Goal: Task Accomplishment & Management: Manage account settings

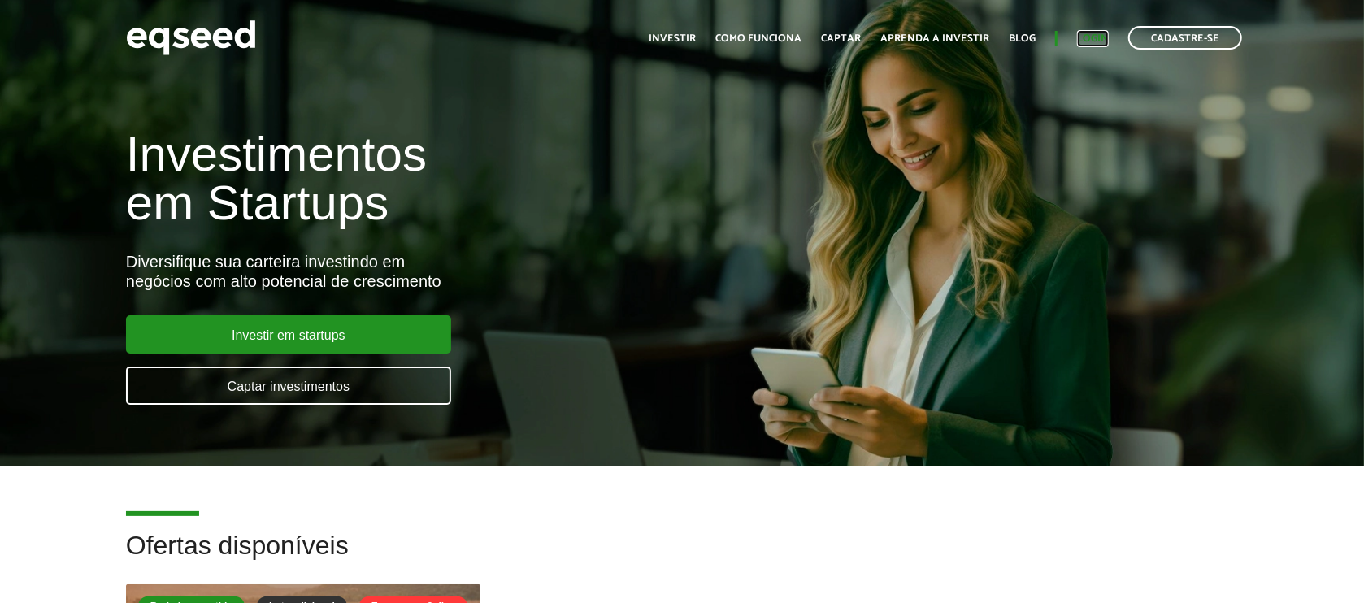
click at [1096, 37] on link "Login" at bounding box center [1093, 38] width 32 height 11
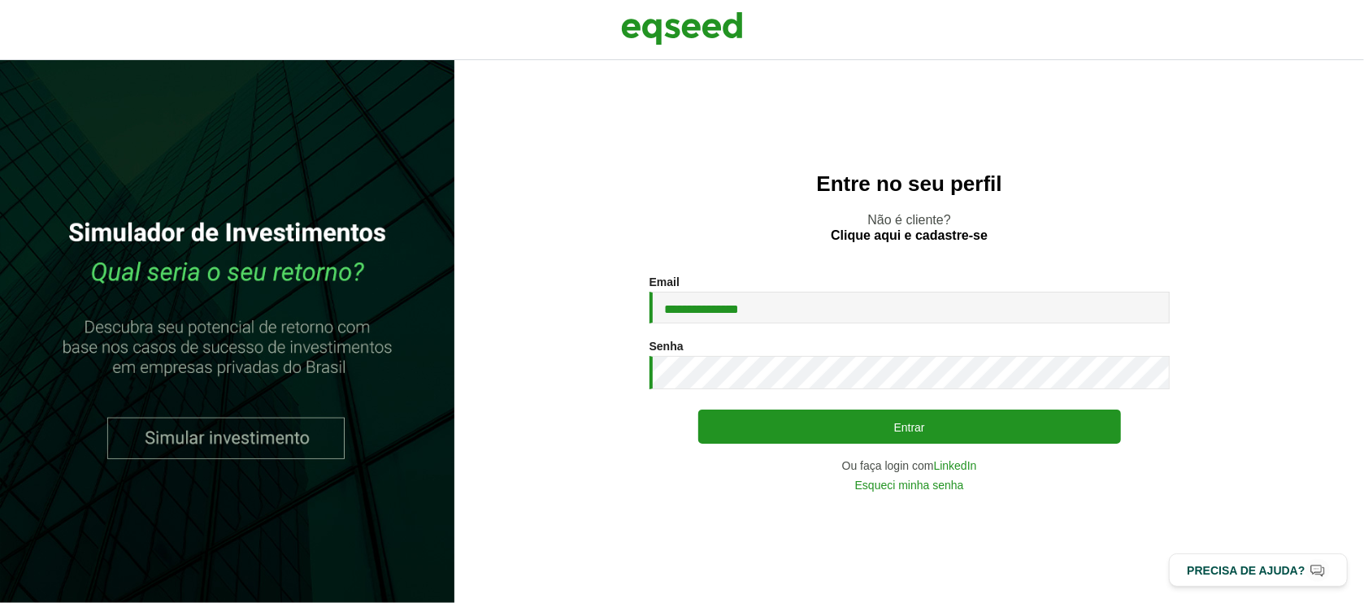
type input "**********"
click at [699, 410] on button "Entrar" at bounding box center [910, 427] width 423 height 34
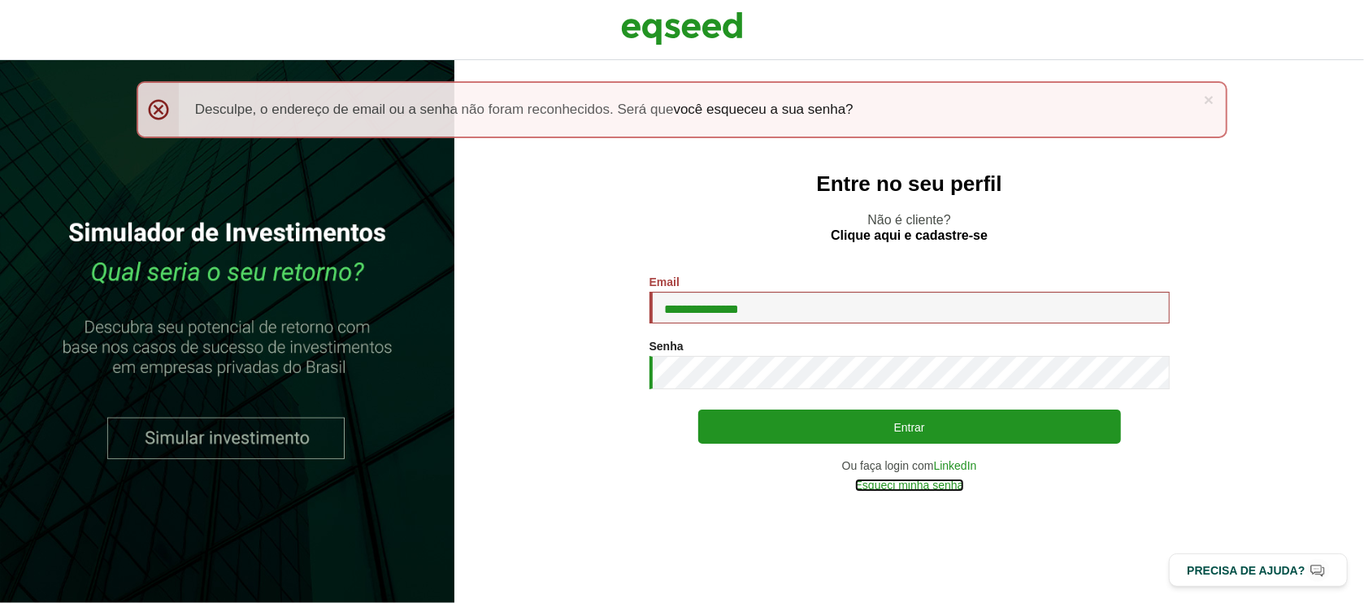
click at [878, 490] on link "Esqueci minha senha" at bounding box center [909, 485] width 109 height 11
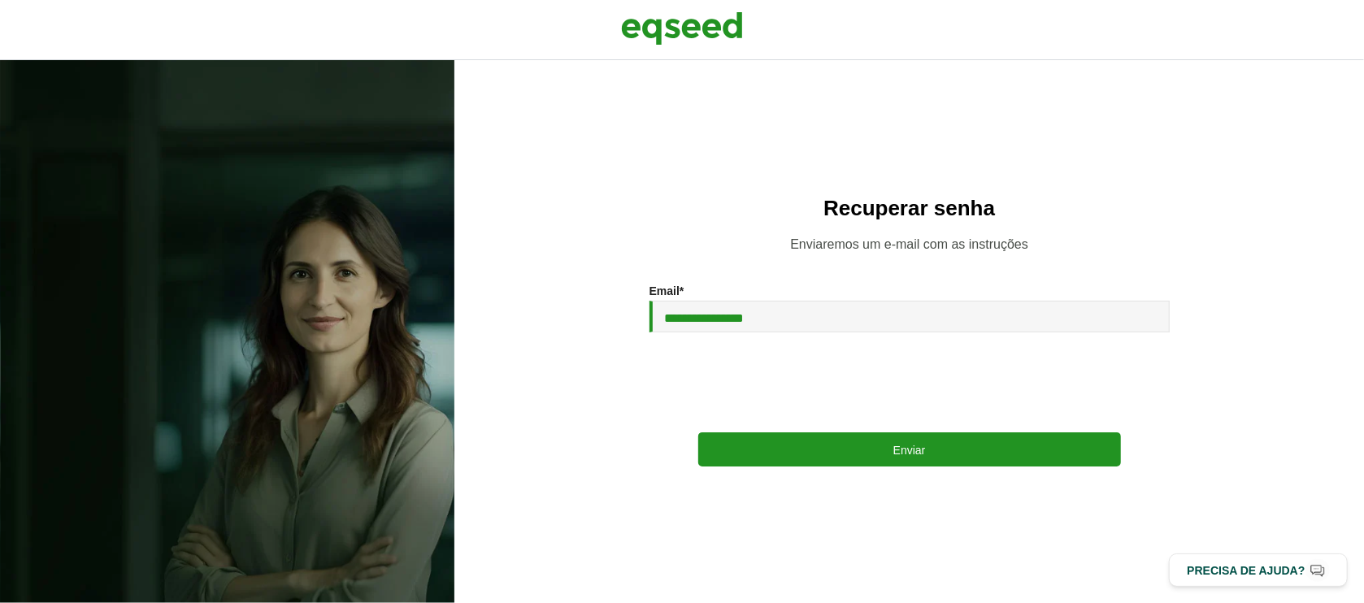
type input "**********"
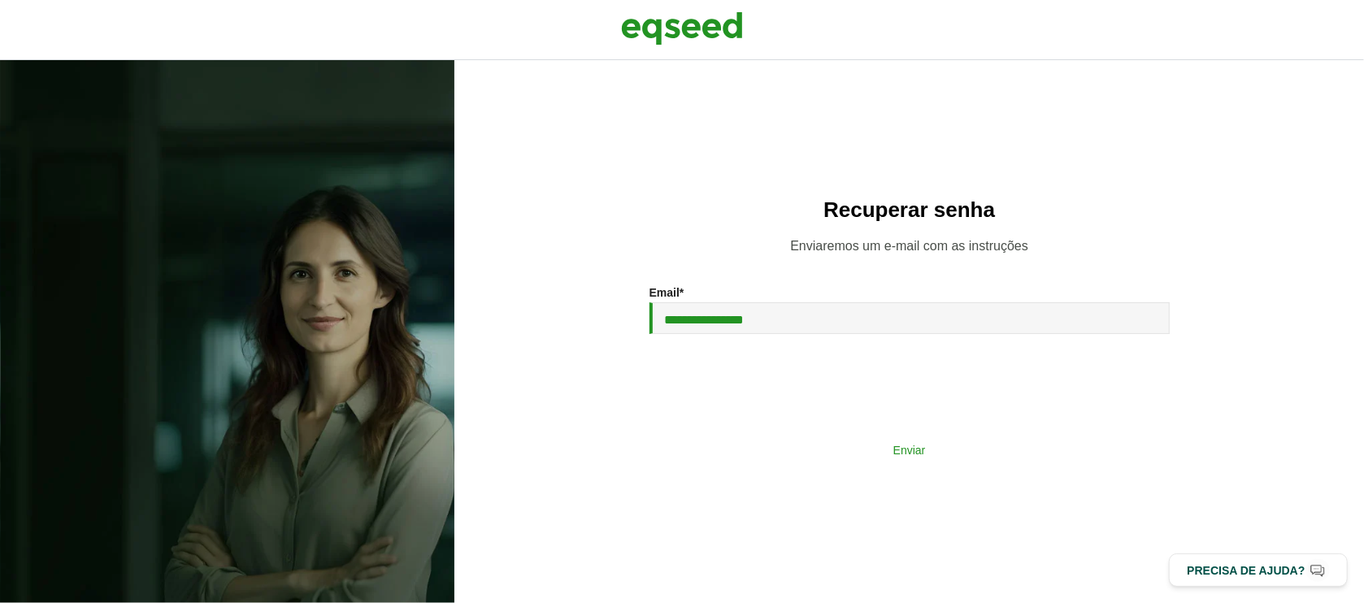
click at [838, 458] on button "Enviar" at bounding box center [910, 449] width 423 height 31
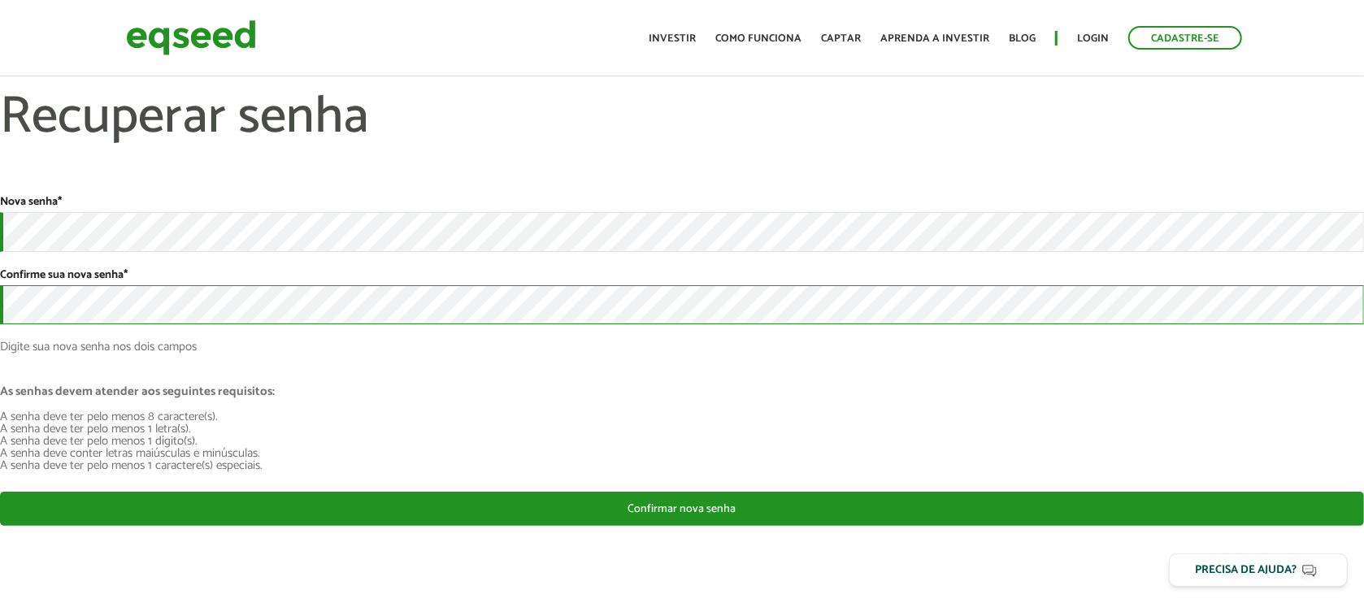
click at [0, 492] on button "Confirmar nova senha" at bounding box center [682, 509] width 1364 height 34
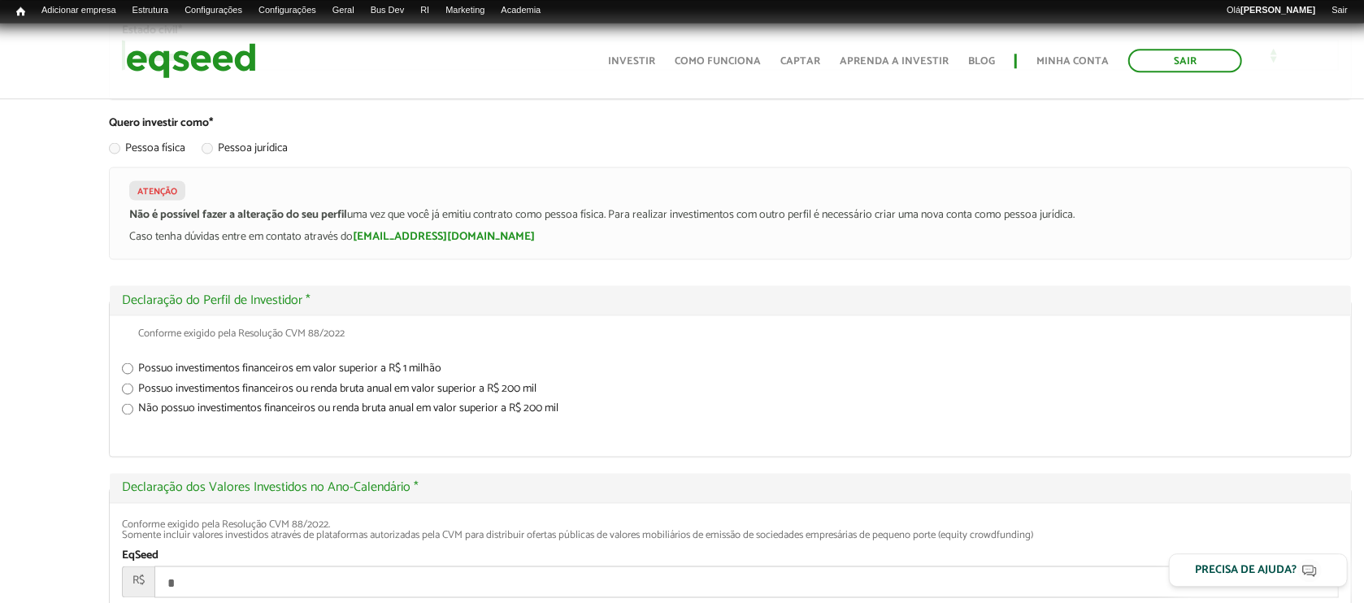
scroll to position [1638, 0]
click at [141, 159] on label "Pessoa física" at bounding box center [147, 151] width 76 height 16
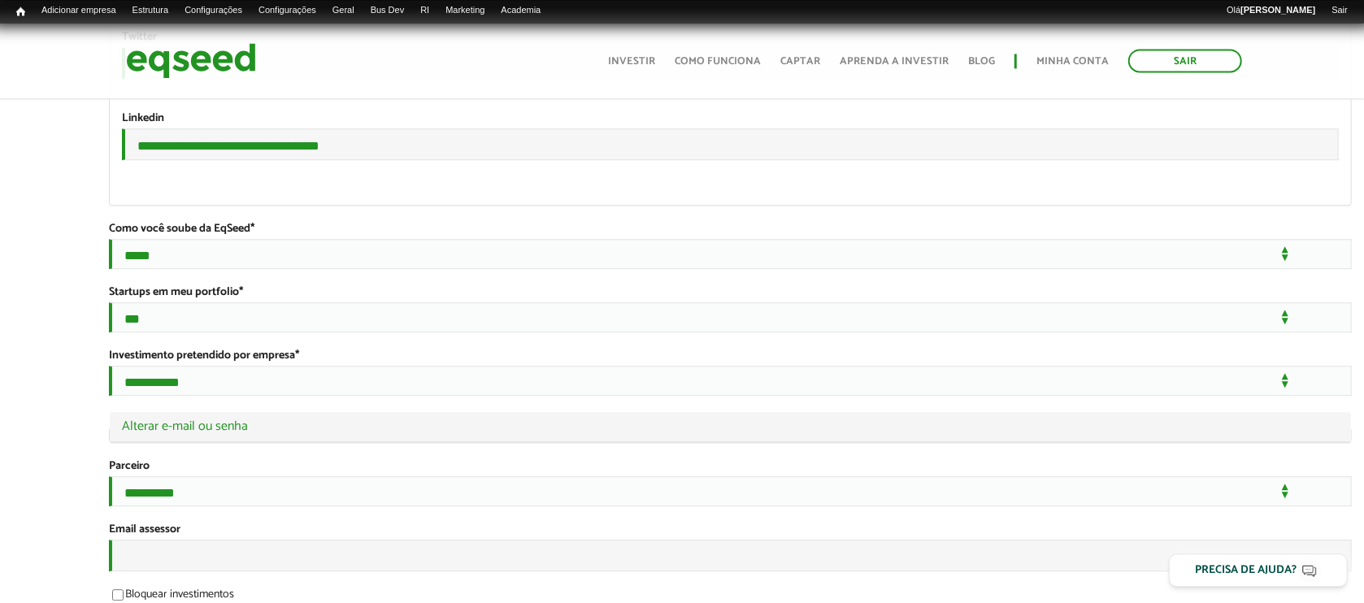
scroll to position [3123, 0]
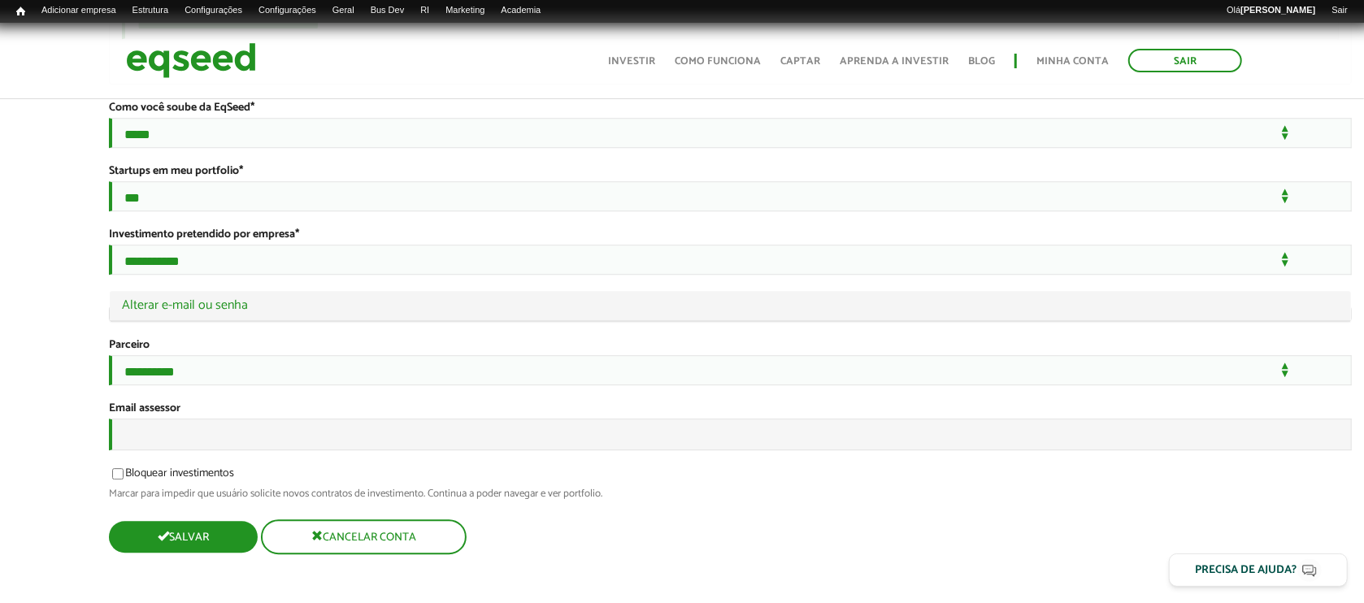
click at [192, 539] on button "Salvar" at bounding box center [183, 537] width 149 height 32
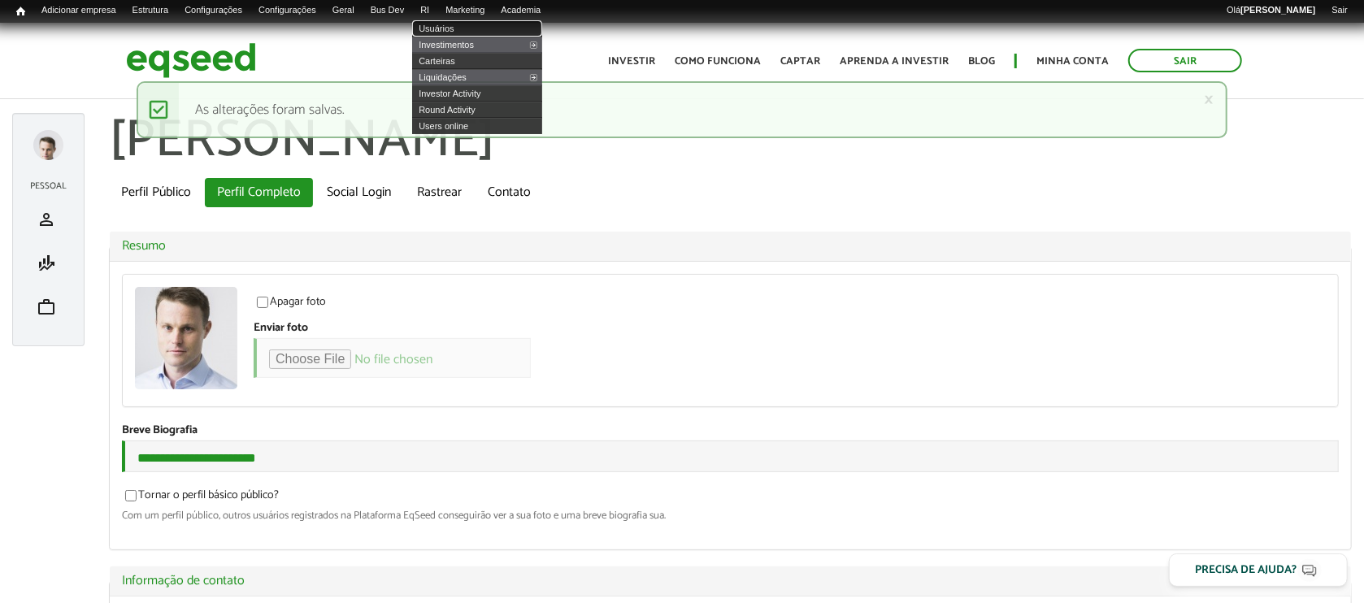
click at [462, 34] on link "Usuários" at bounding box center [477, 28] width 130 height 16
